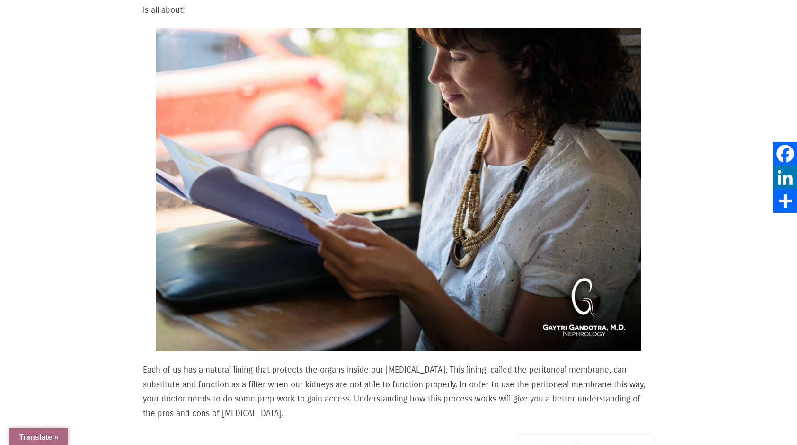
select select "Language Translate Widget"
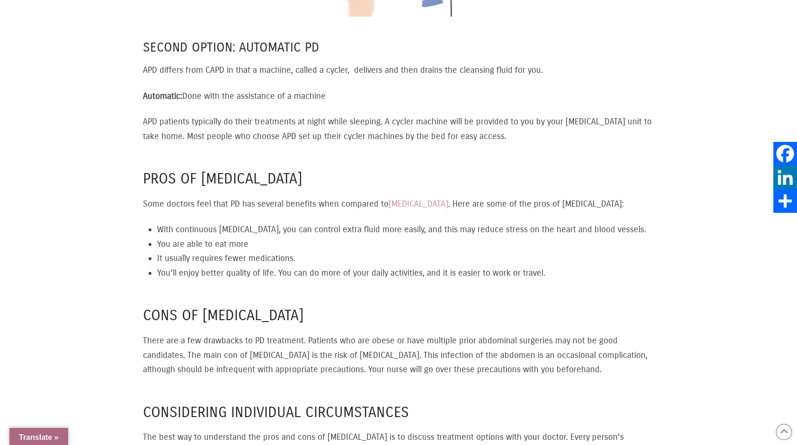
scroll to position [1679, 0]
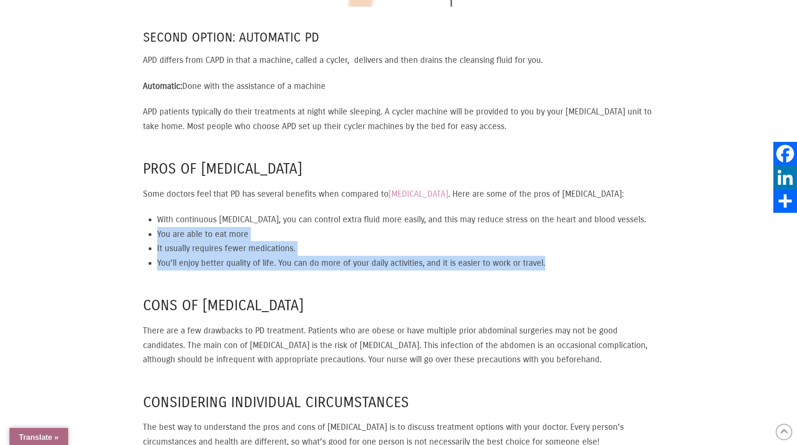
drag, startPoint x: 157, startPoint y: 211, endPoint x: 558, endPoint y: 240, distance: 402.4
click at [558, 240] on ul "With continuous [MEDICAL_DATA], you can control extra fluid more easily, and th…" at bounding box center [405, 241] width 497 height 58
drag, startPoint x: 558, startPoint y: 240, endPoint x: 536, endPoint y: 239, distance: 22.3
click at [536, 256] on li "You’ll enjoy better quality of life. You can do more of your daily activities, …" at bounding box center [405, 263] width 497 height 15
copy ul "You are able to eat more It usually requires fewer medications. You’ll enjoy be…"
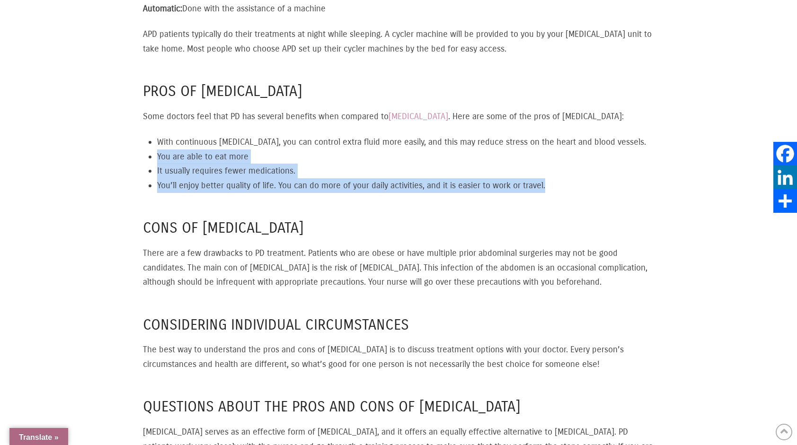
scroll to position [1758, 0]
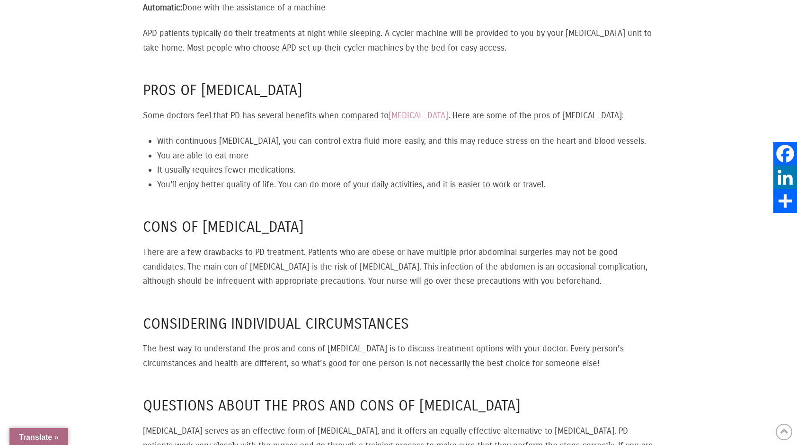
click at [197, 245] on p "There are a few drawbacks to PD treatment. Patients who are obese or have multi…" at bounding box center [398, 267] width 511 height 44
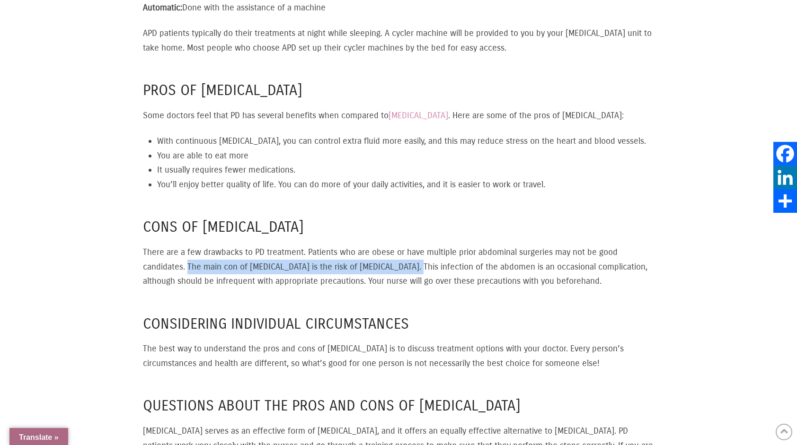
drag, startPoint x: 187, startPoint y: 243, endPoint x: 405, endPoint y: 242, distance: 217.7
click at [405, 245] on p "There are a few drawbacks to PD treatment. Patients who are obese or have multi…" at bounding box center [398, 267] width 511 height 44
drag, startPoint x: 405, startPoint y: 242, endPoint x: 391, endPoint y: 242, distance: 14.2
copy p "The main con of [MEDICAL_DATA] is the risk of [MEDICAL_DATA]"
click at [385, 252] on p "There are a few drawbacks to PD treatment. Patients who are obese or have multi…" at bounding box center [398, 267] width 511 height 44
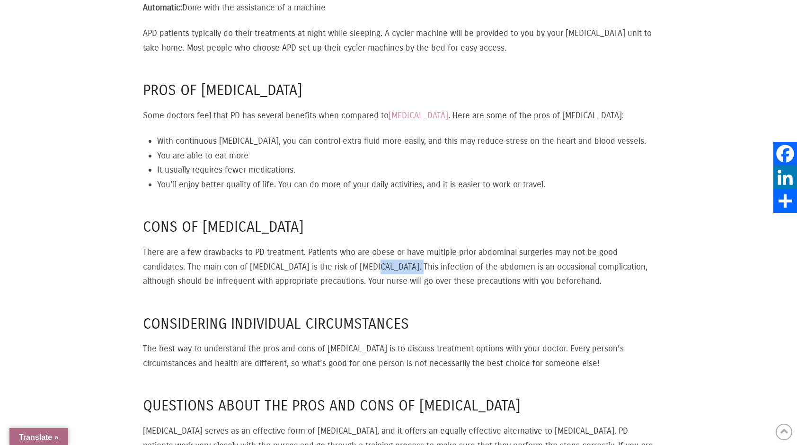
drag, startPoint x: 405, startPoint y: 246, endPoint x: 369, endPoint y: 245, distance: 35.5
click at [369, 245] on p "There are a few drawbacks to PD treatment. Patients who are obese or have multi…" at bounding box center [398, 267] width 511 height 44
copy p "[MEDICAL_DATA]"
